Goal: Information Seeking & Learning: Learn about a topic

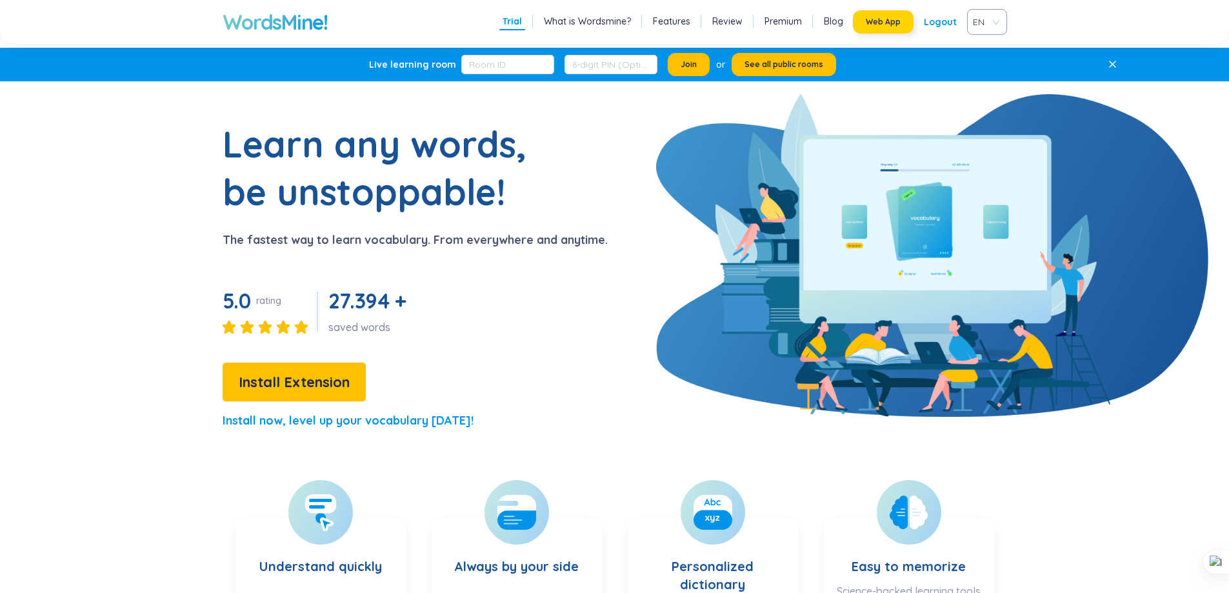
click at [890, 23] on span "Web App" at bounding box center [883, 22] width 35 height 10
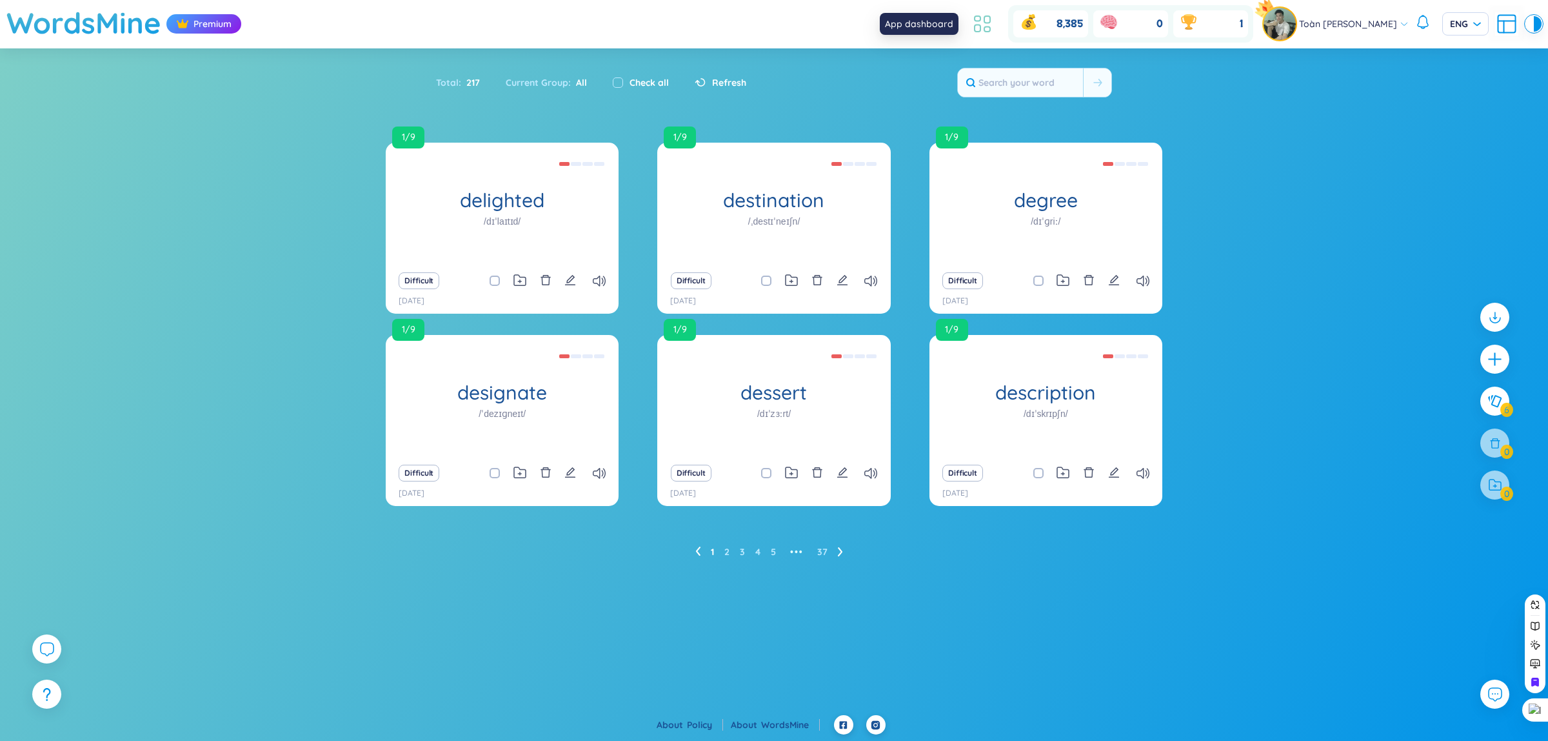
click at [971, 17] on icon at bounding box center [982, 23] width 23 height 23
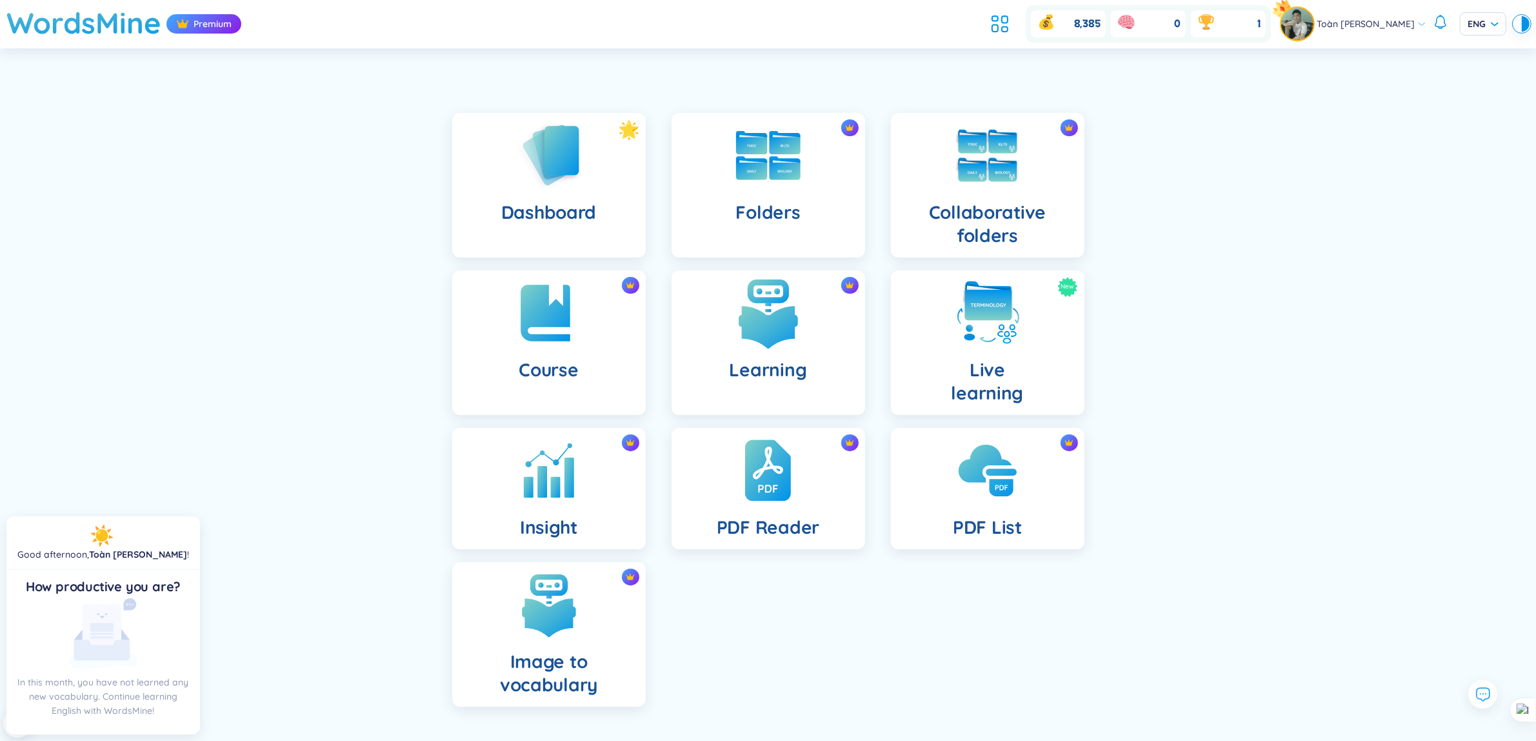
click at [747, 350] on div "Learning" at bounding box center [769, 342] width 194 height 145
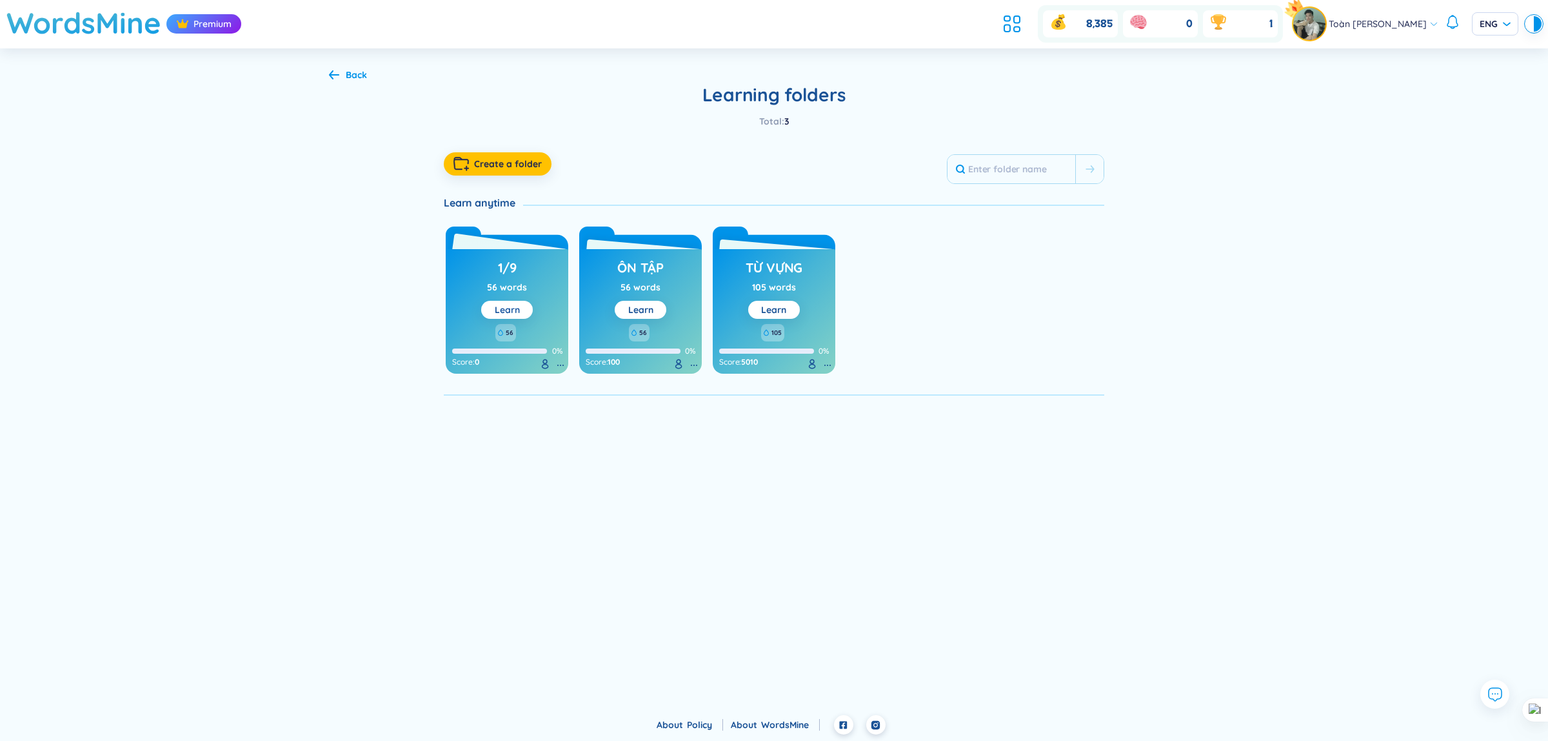
click at [499, 308] on link "Learn" at bounding box center [507, 310] width 25 height 12
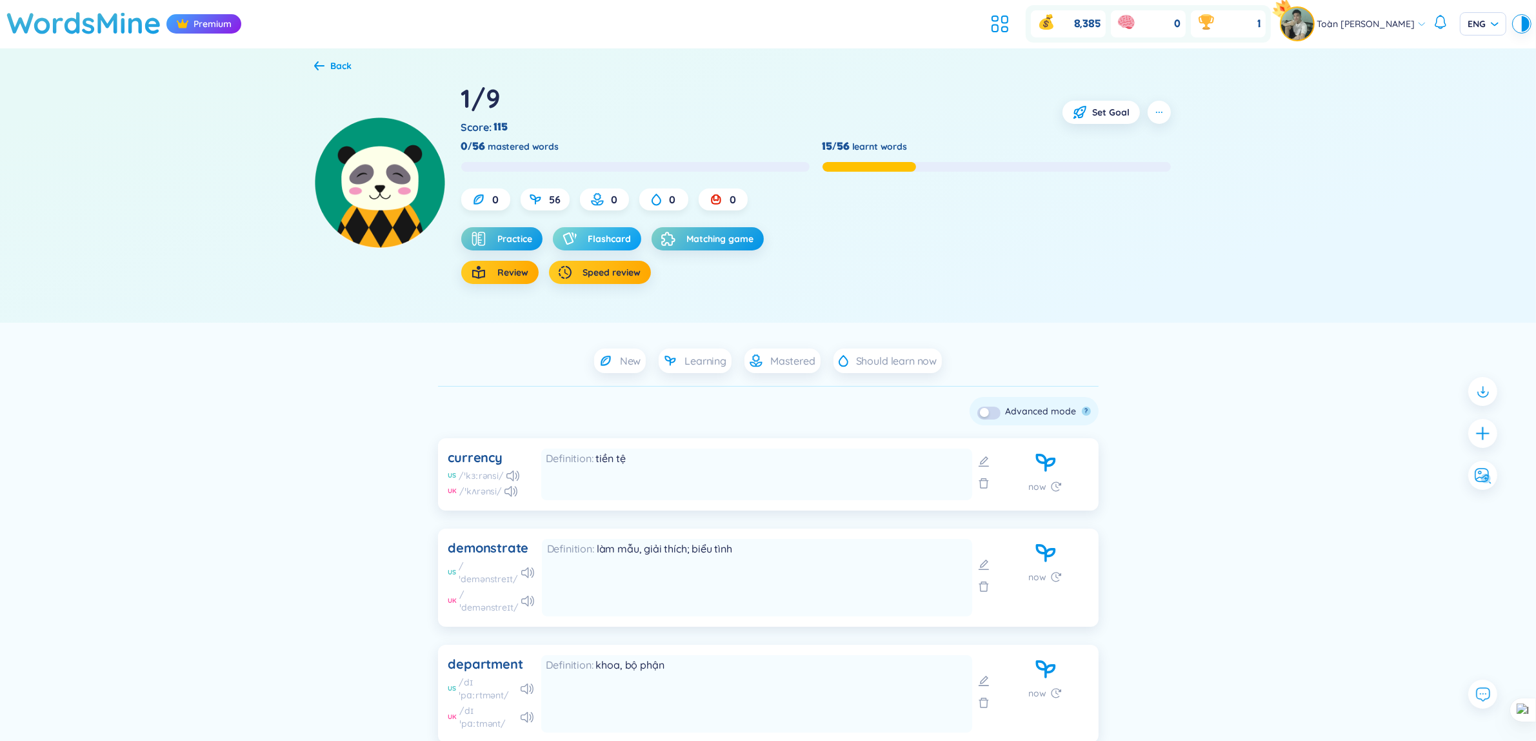
click at [576, 229] on button "Flashcard" at bounding box center [597, 238] width 88 height 23
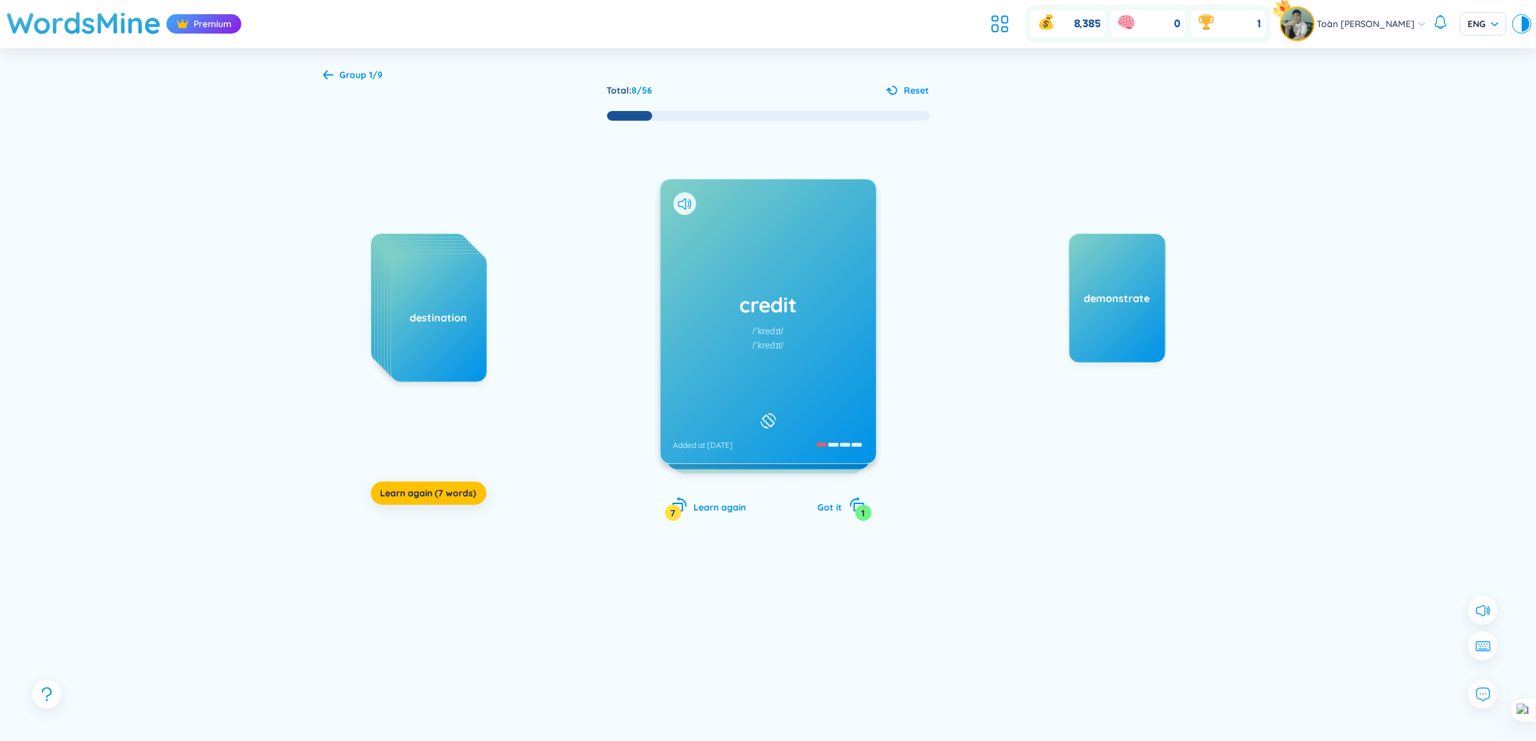
click at [366, 70] on span "Group 1/9" at bounding box center [361, 75] width 43 height 12
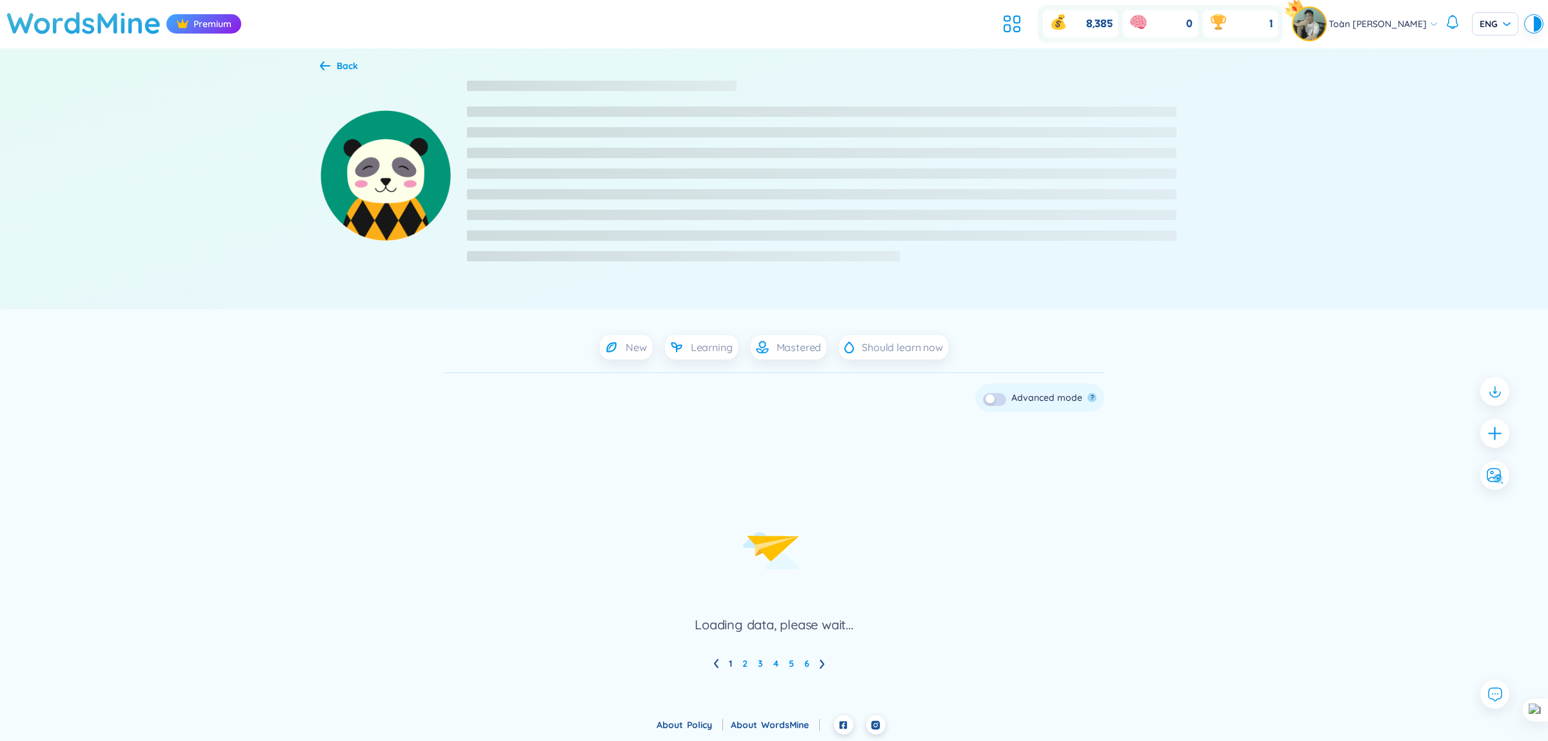
click at [339, 65] on div "Back" at bounding box center [347, 66] width 21 height 14
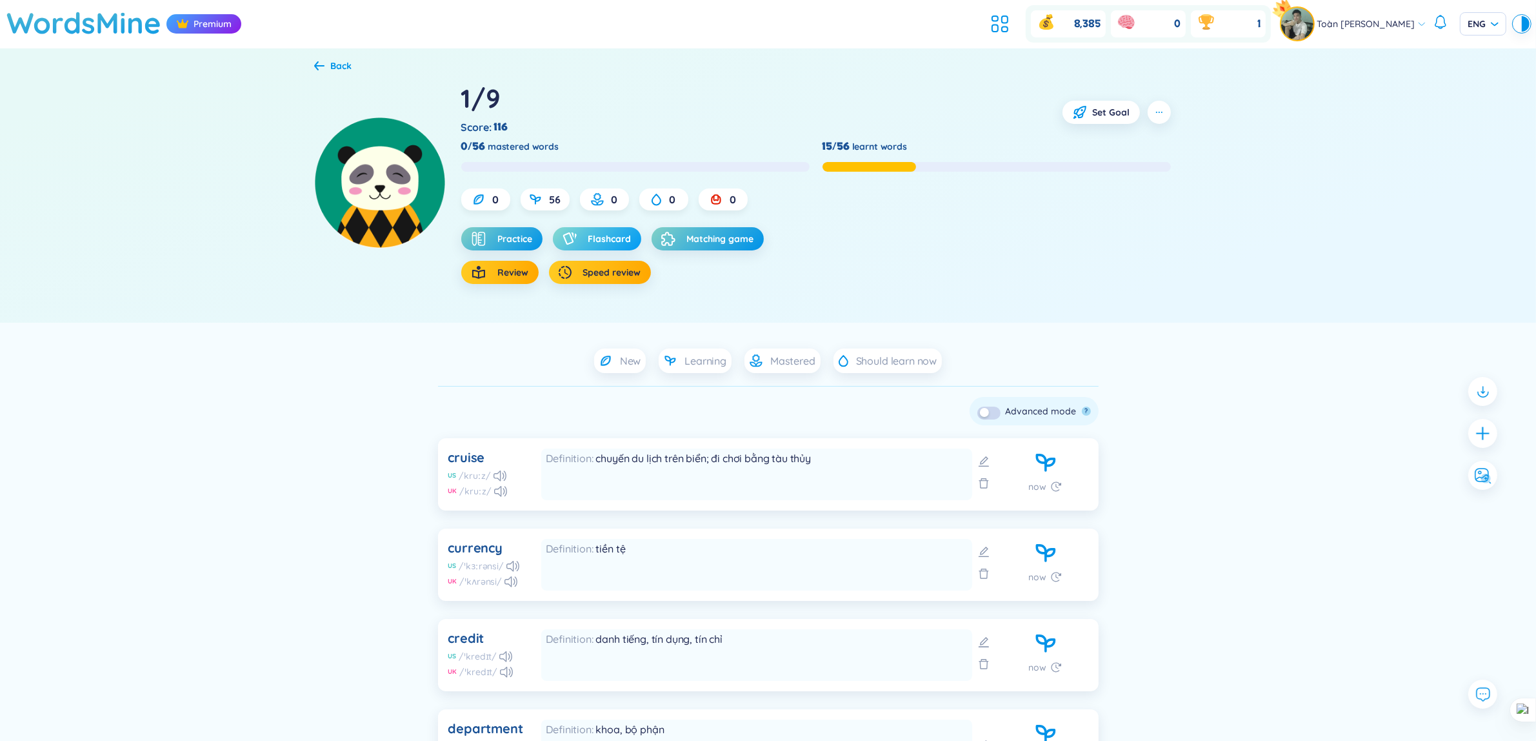
click at [573, 239] on icon "button" at bounding box center [570, 238] width 14 height 13
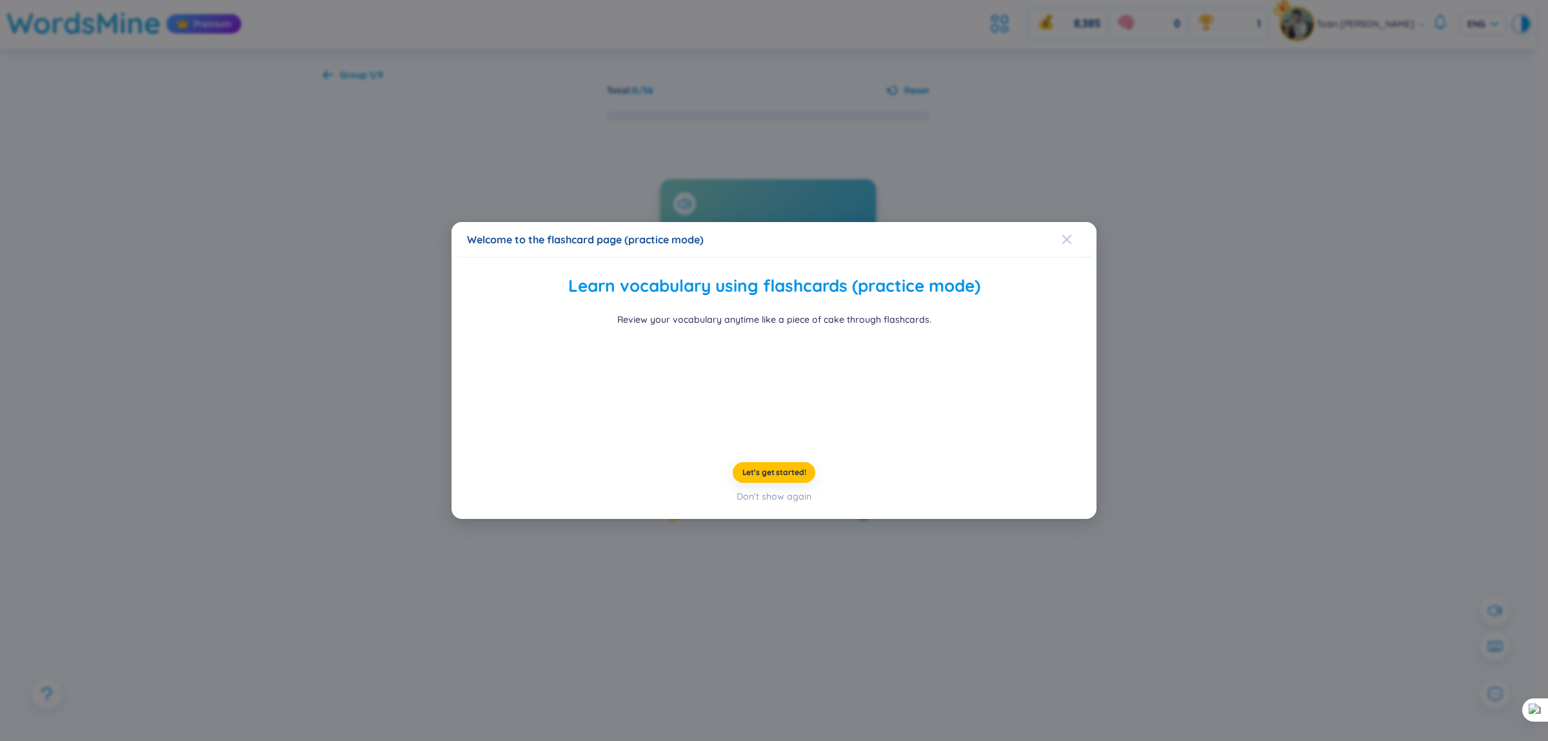
click at [1068, 234] on icon "Close" at bounding box center [1067, 239] width 10 height 10
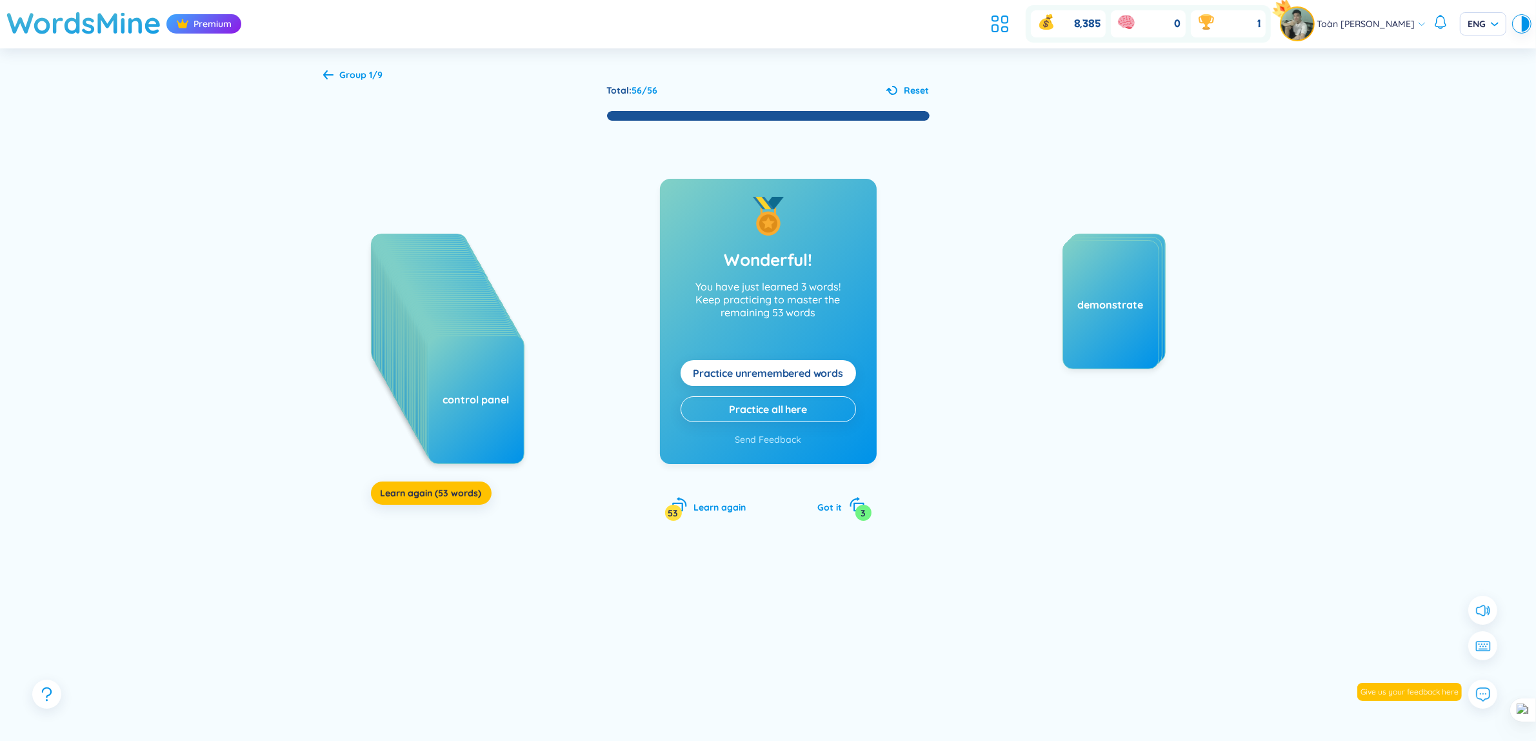
click at [894, 89] on icon at bounding box center [891, 90] width 11 height 9
